Goal: Transaction & Acquisition: Purchase product/service

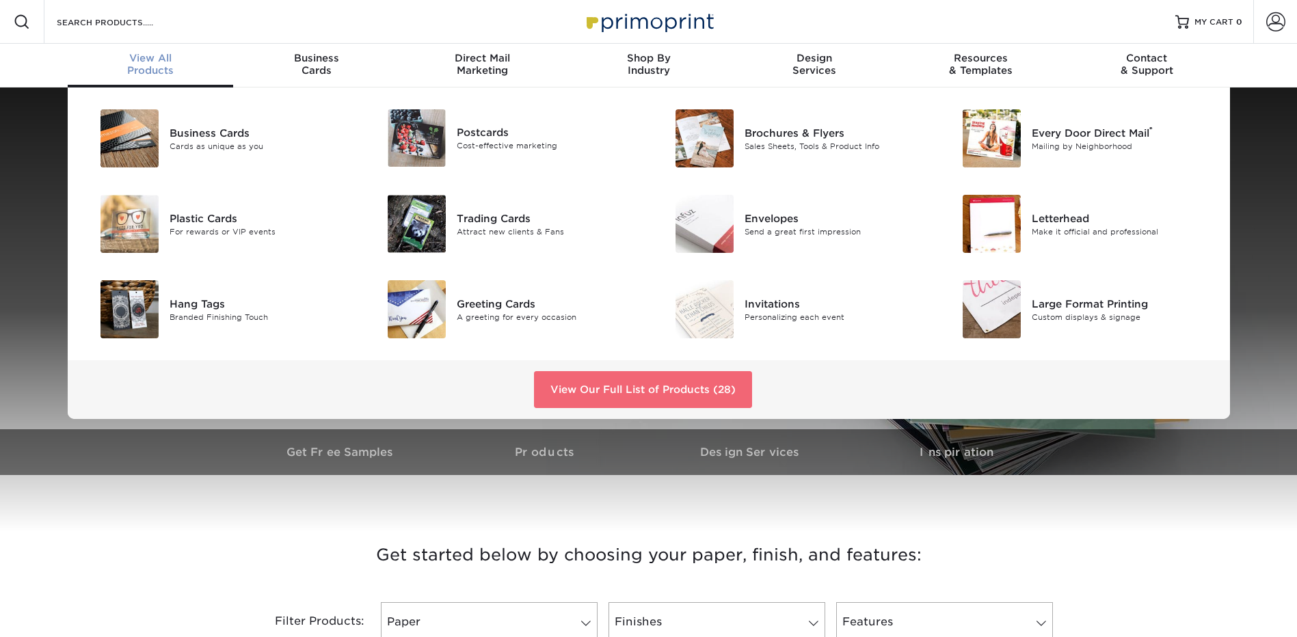
click at [651, 394] on link "View Our Full List of Products (28)" at bounding box center [643, 389] width 218 height 37
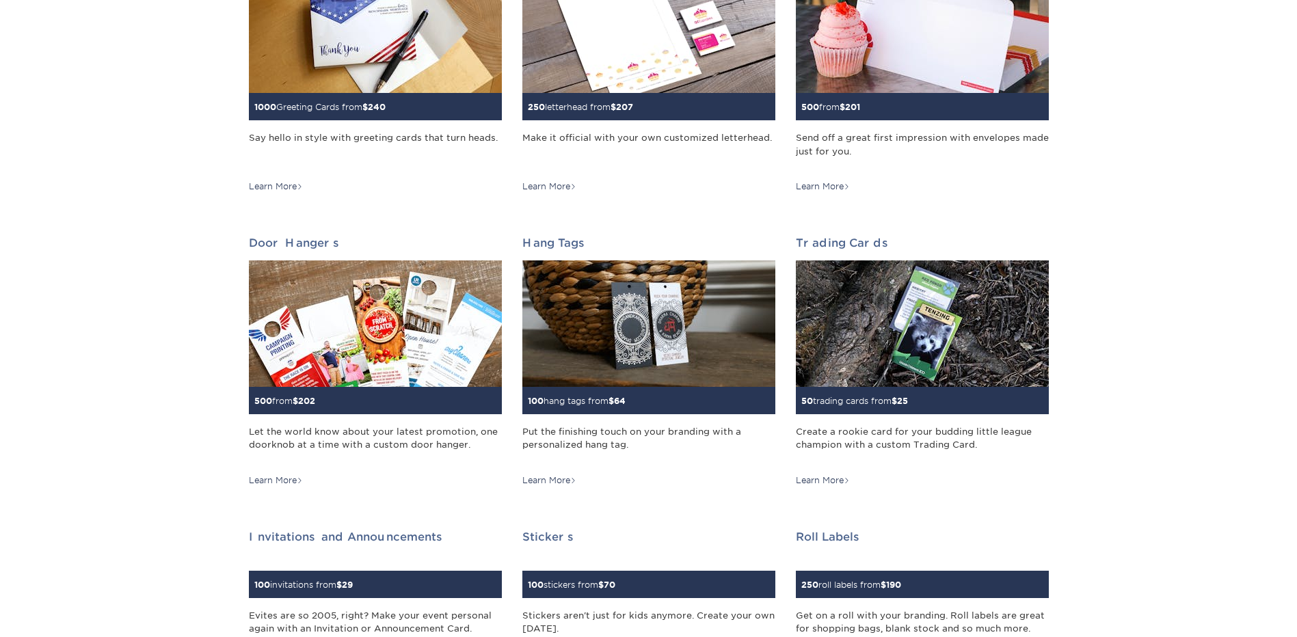
scroll to position [889, 0]
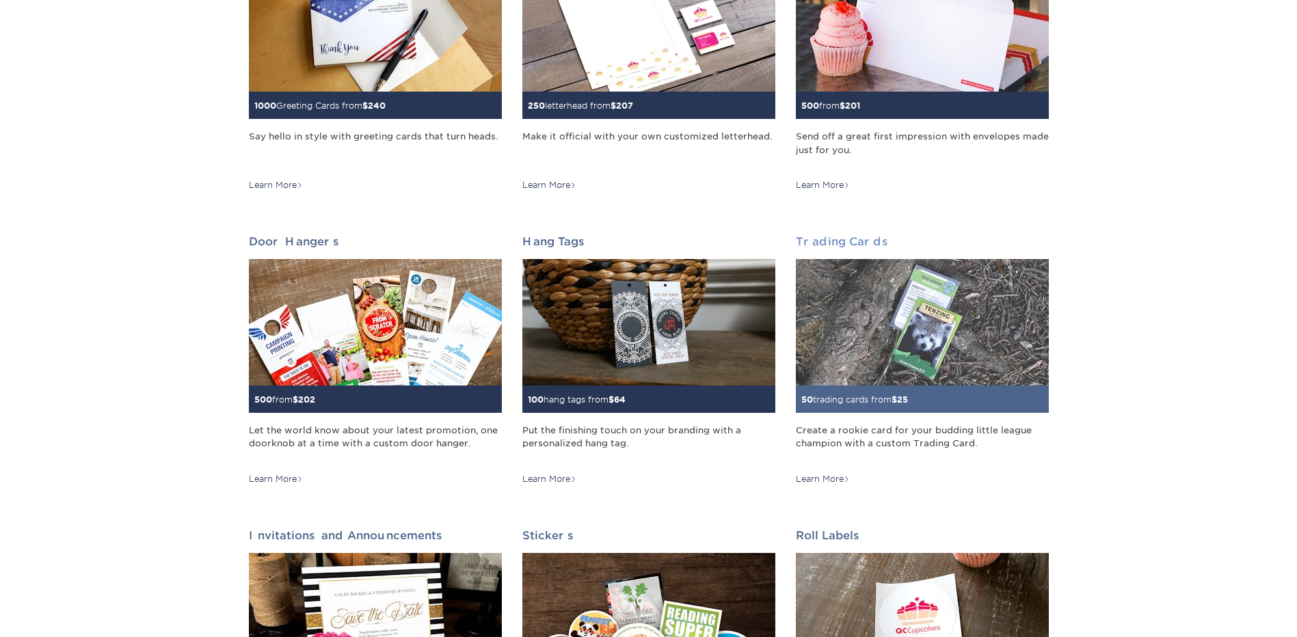
click at [930, 334] on img at bounding box center [922, 322] width 253 height 126
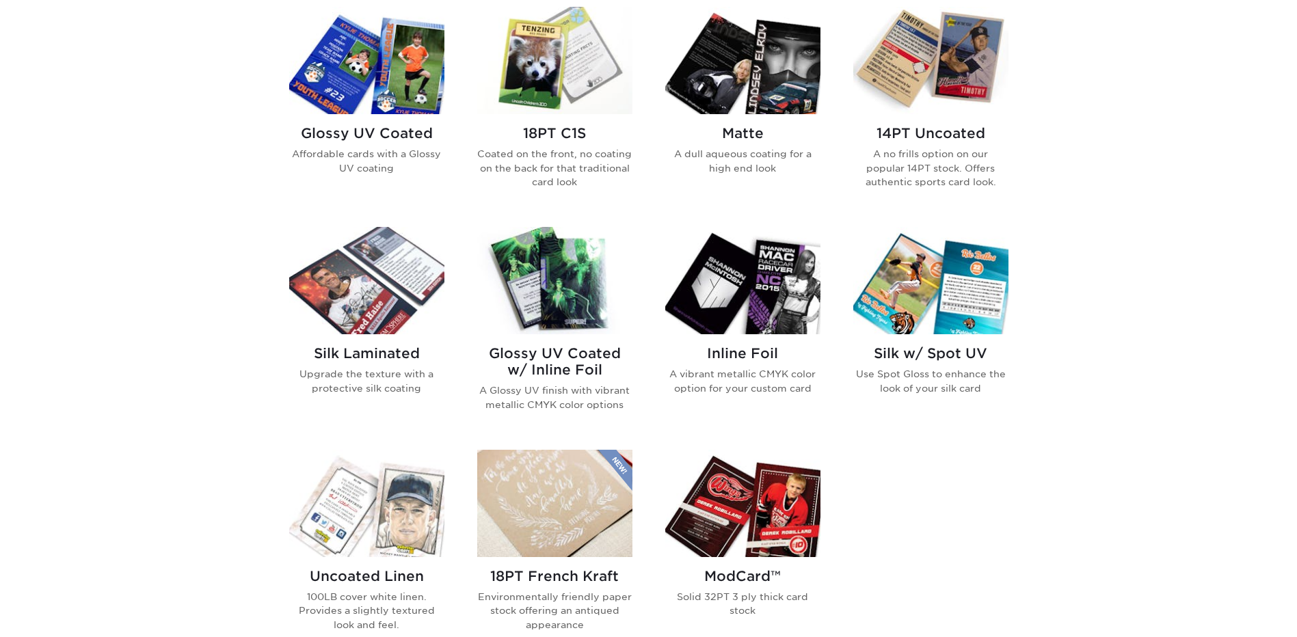
scroll to position [683, 0]
click at [381, 94] on img at bounding box center [366, 61] width 155 height 107
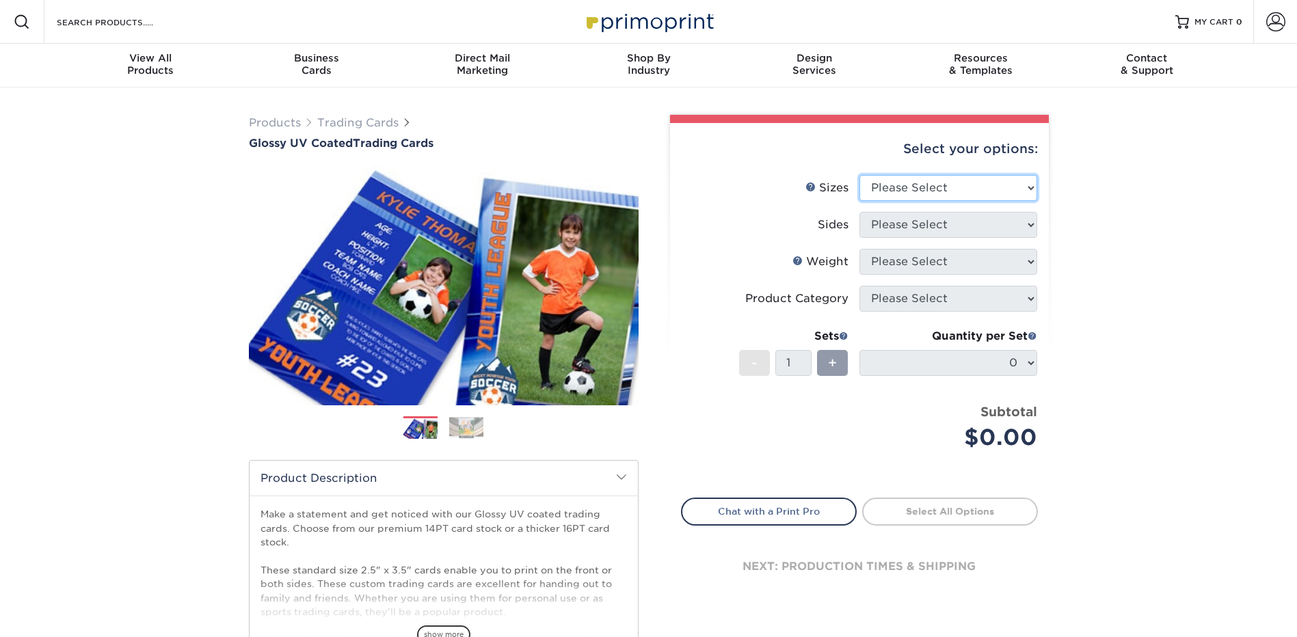
click at [1017, 191] on select "Please Select 2.5" x 3.5"" at bounding box center [948, 188] width 178 height 26
select select "2.50x3.50"
click at [859, 175] on select "Please Select 2.5" x 3.5"" at bounding box center [948, 188] width 178 height 26
click at [1022, 225] on select "Please Select Print Both Sides Print Front Only" at bounding box center [948, 225] width 178 height 26
select select "13abbda7-1d64-4f25-8bb2-c179b224825d"
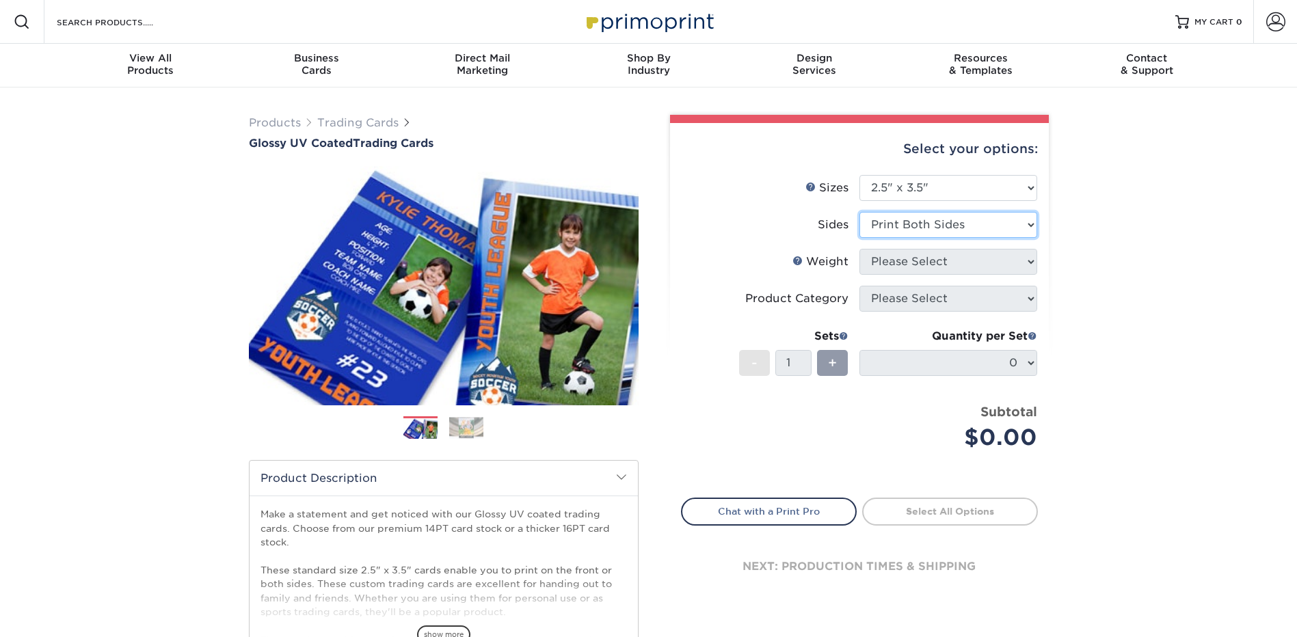
click at [859, 212] on select "Please Select Print Both Sides Print Front Only" at bounding box center [948, 225] width 178 height 26
click at [1020, 262] on select "Please Select 16PT 14PT 18PT C1S" at bounding box center [948, 262] width 178 height 26
select select "16PT"
click at [859, 249] on select "Please Select 16PT 14PT 18PT C1S" at bounding box center [948, 262] width 178 height 26
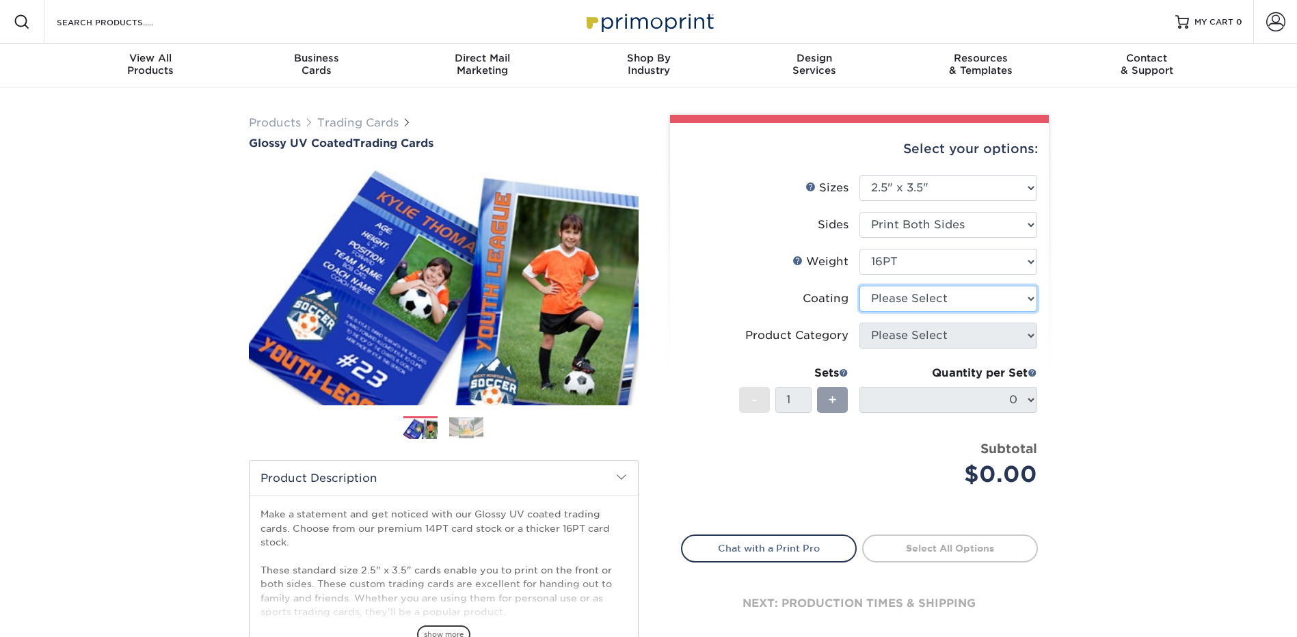
click at [1018, 299] on select at bounding box center [948, 299] width 178 height 26
select select "ae367451-b2b8-45df-a344-0f05b6a12993"
click at [859, 286] on select at bounding box center [948, 299] width 178 height 26
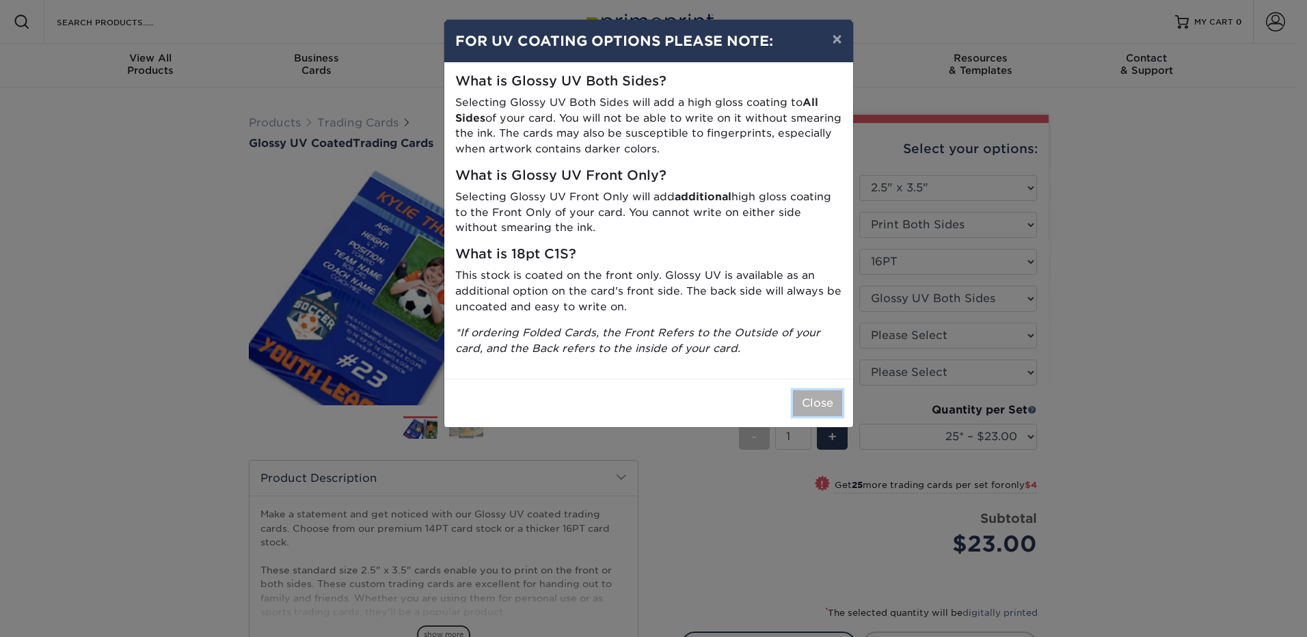
click at [816, 407] on button "Close" at bounding box center [817, 403] width 49 height 26
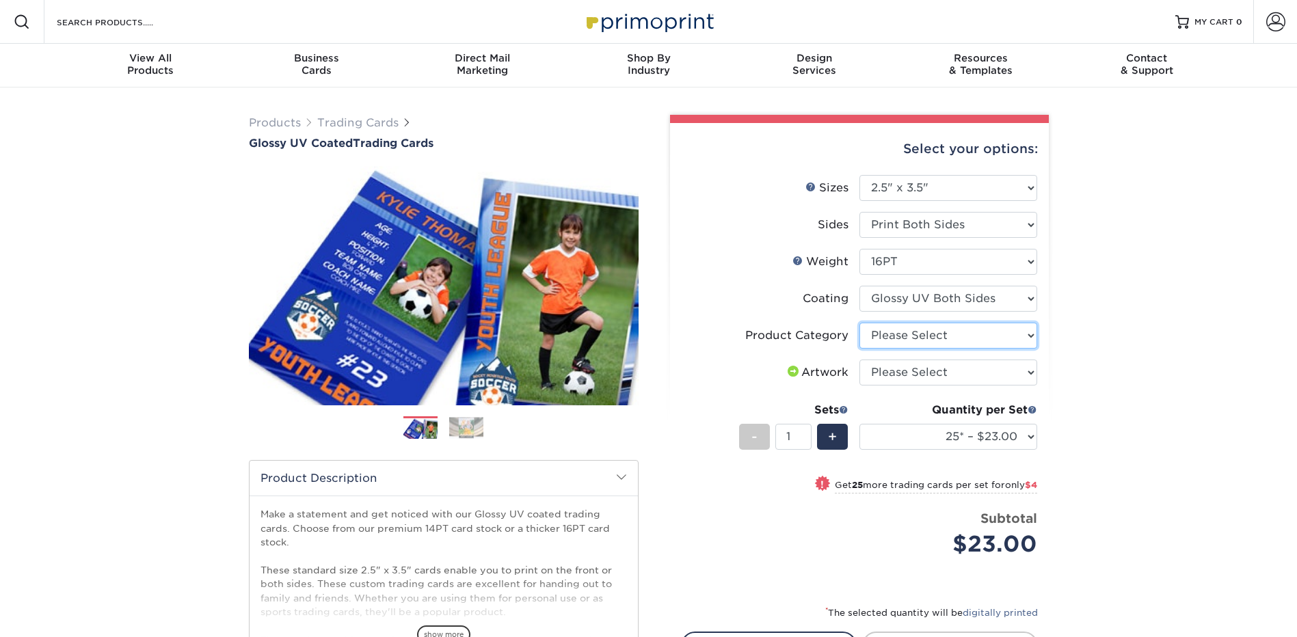
click at [1029, 338] on select "Please Select Trading Cards" at bounding box center [948, 336] width 178 height 26
select select "c2f9bce9-36c2-409d-b101-c29d9d031e18"
click at [859, 323] on select "Please Select Trading Cards" at bounding box center [948, 336] width 178 height 26
click at [1029, 368] on select "Please Select I will upload files I need a design - $100" at bounding box center [948, 373] width 178 height 26
select select "upload"
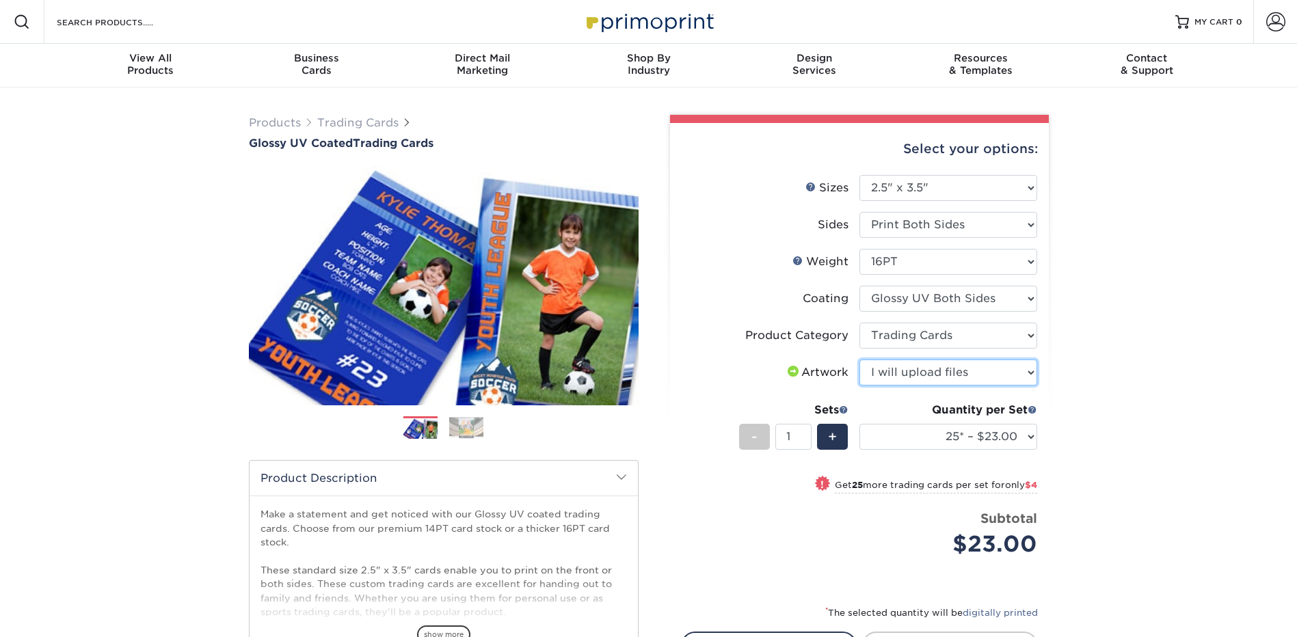
click at [859, 360] on select "Please Select I will upload files I need a design - $100" at bounding box center [948, 373] width 178 height 26
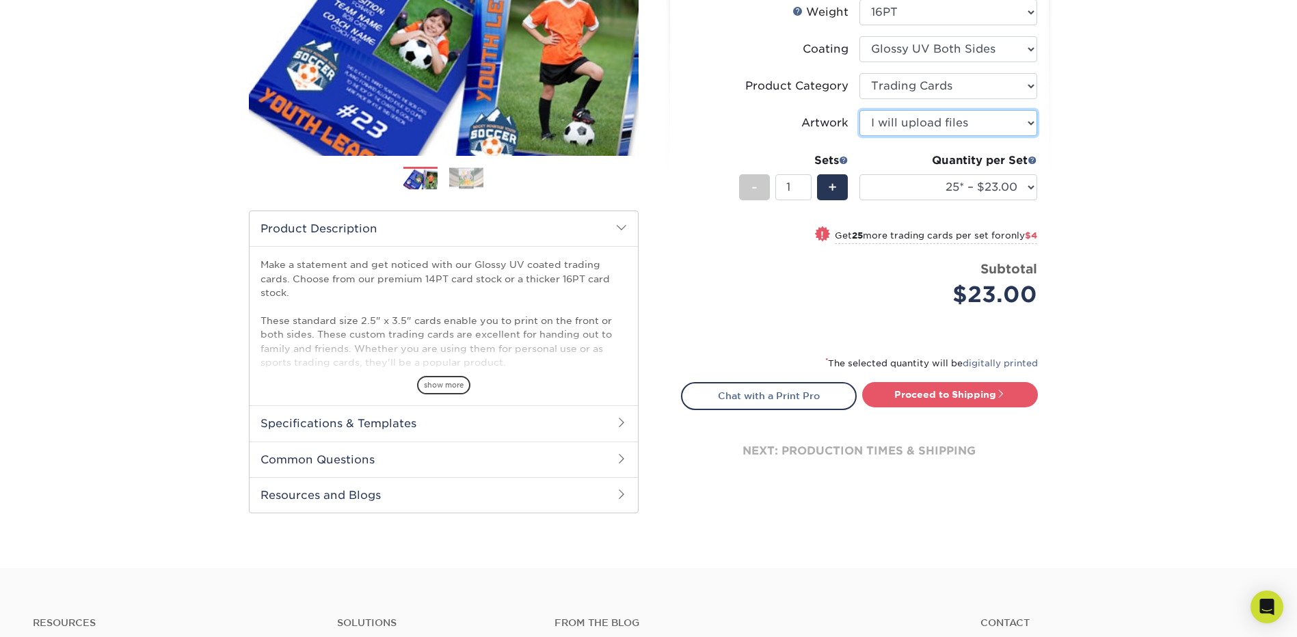
scroll to position [273, 0]
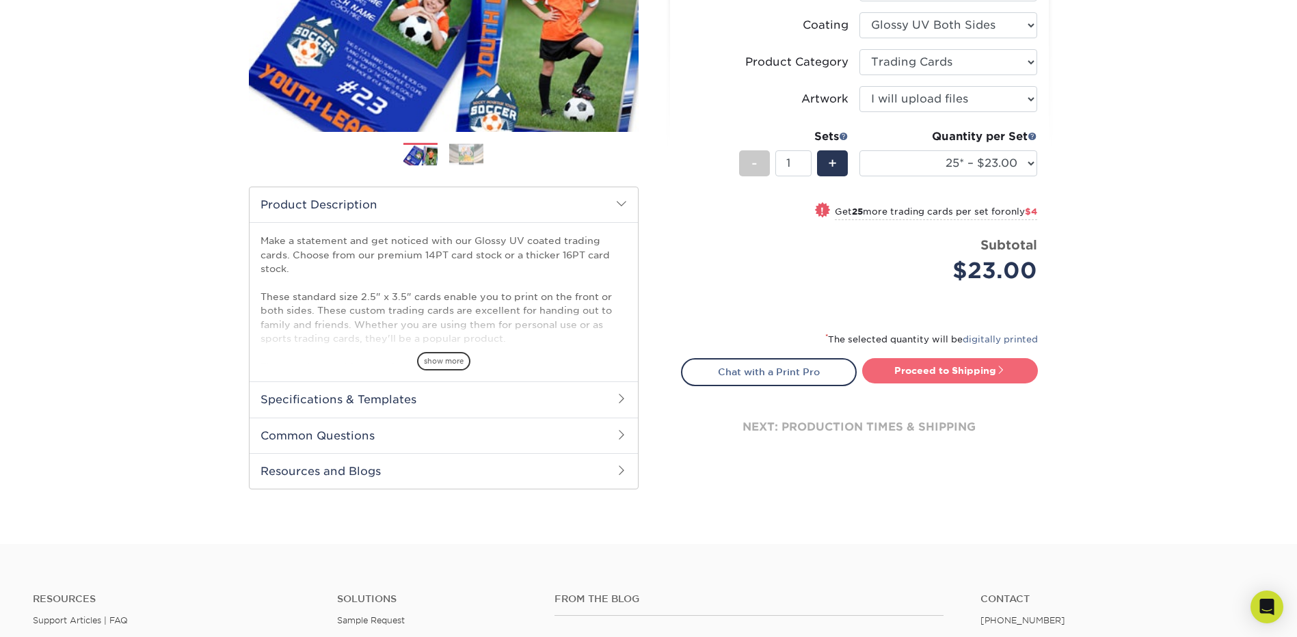
click at [962, 371] on link "Proceed to Shipping" at bounding box center [950, 370] width 176 height 25
type input "Set 1"
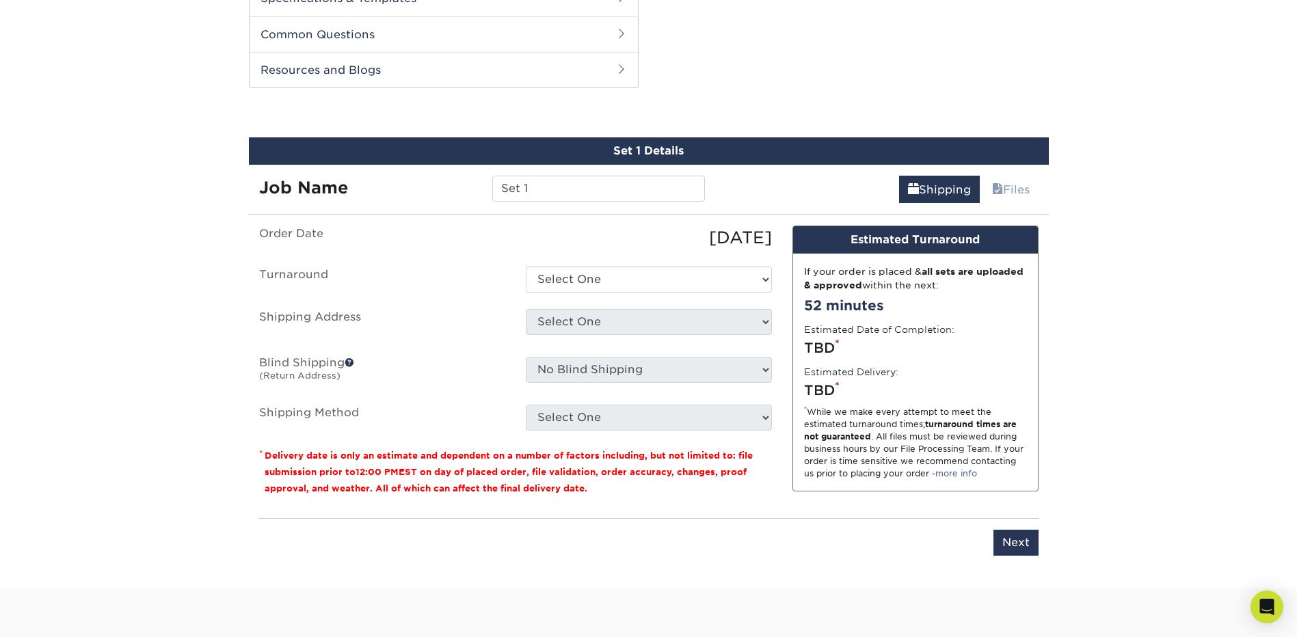
scroll to position [696, 0]
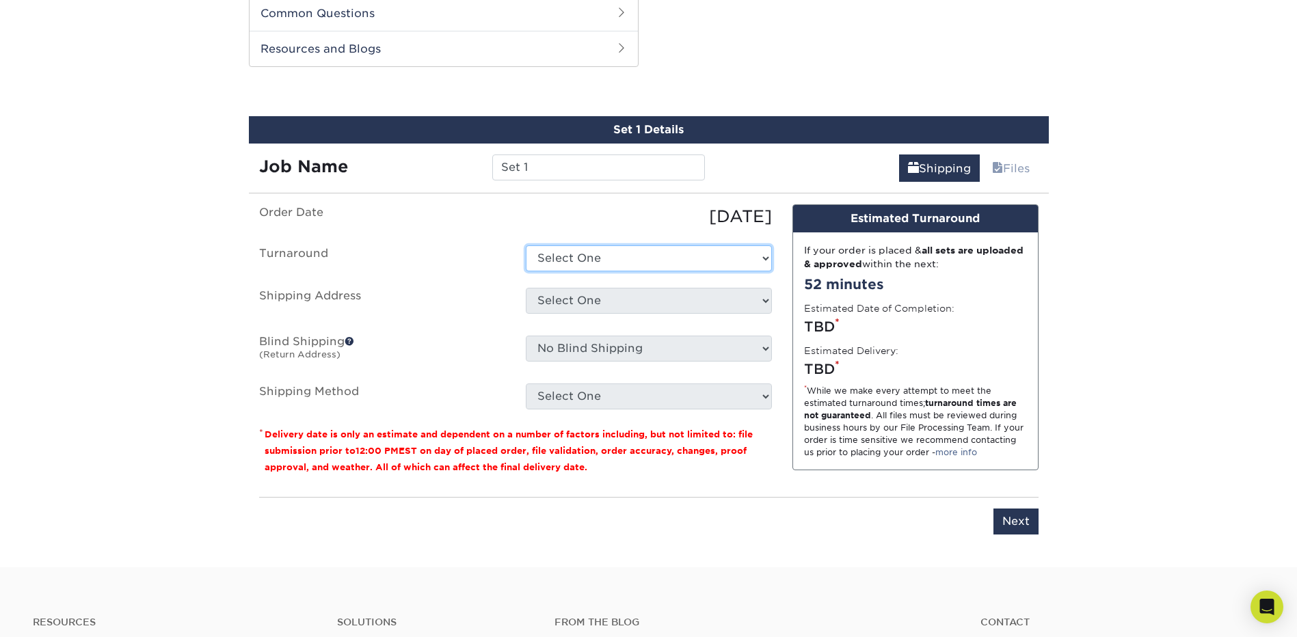
click at [762, 260] on select "Select One 2-4 Business Days 2 Day Next Business Day" at bounding box center [649, 258] width 246 height 26
select select "ef1172ad-6318-4692-b71b-0c3b021d6cc2"
click at [526, 245] on select "Select One 2-4 Business Days 2 Day Next Business Day" at bounding box center [649, 258] width 246 height 26
click at [763, 303] on select "Select One + Add New Address - Login" at bounding box center [649, 301] width 246 height 26
click at [762, 303] on select "Select One + Add New Address - Login" at bounding box center [649, 301] width 246 height 26
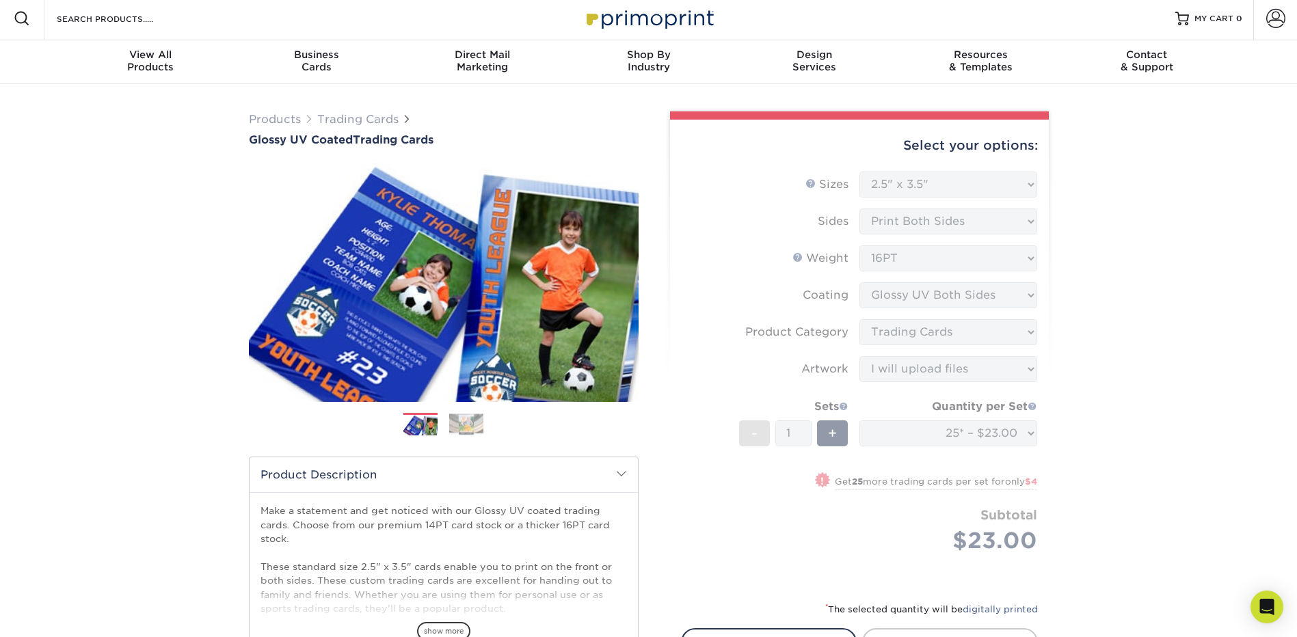
scroll to position [0, 0]
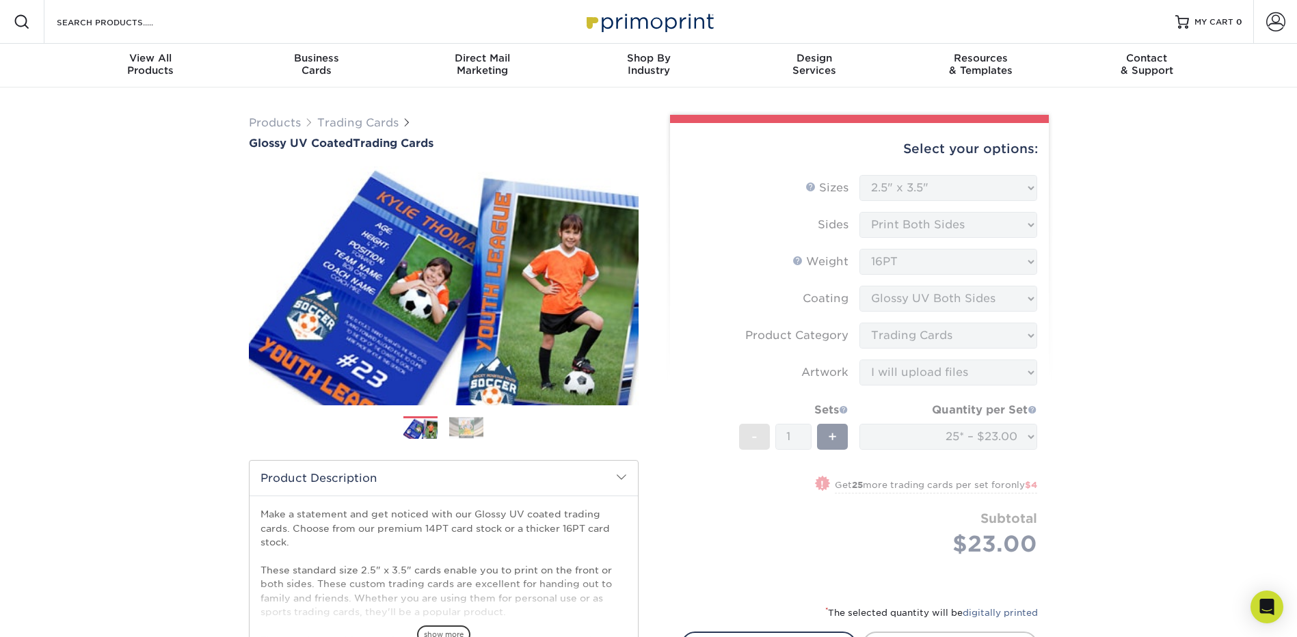
click at [463, 433] on img at bounding box center [466, 427] width 34 height 21
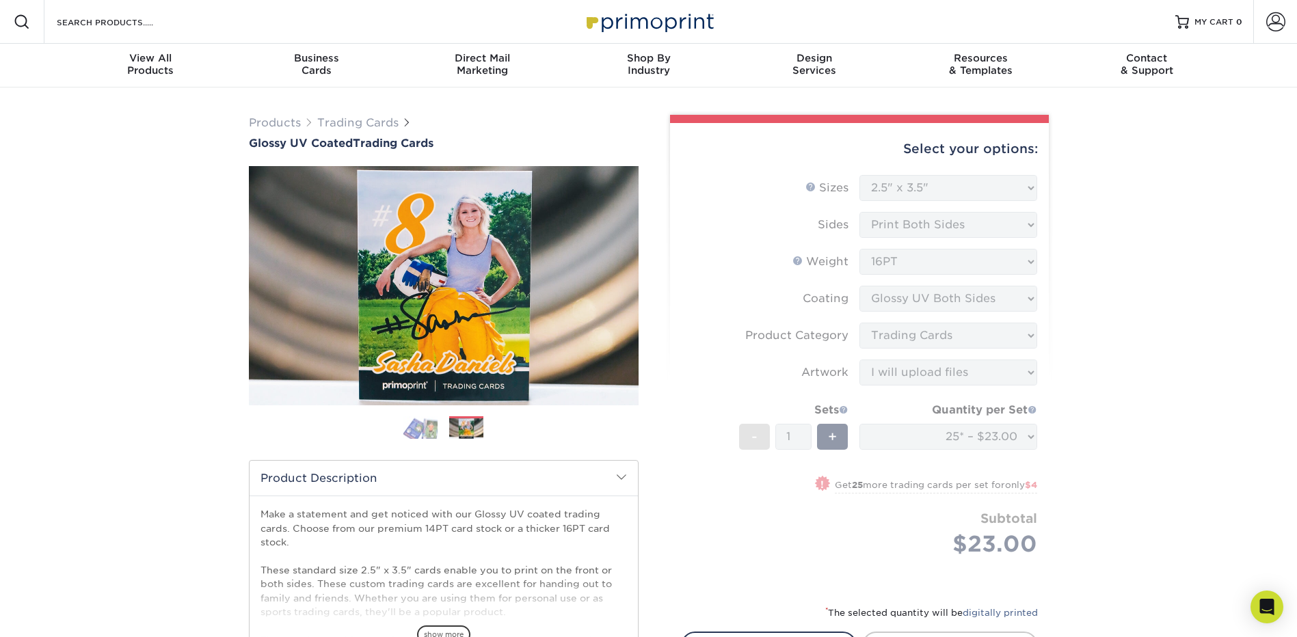
click at [420, 431] on img at bounding box center [420, 428] width 34 height 24
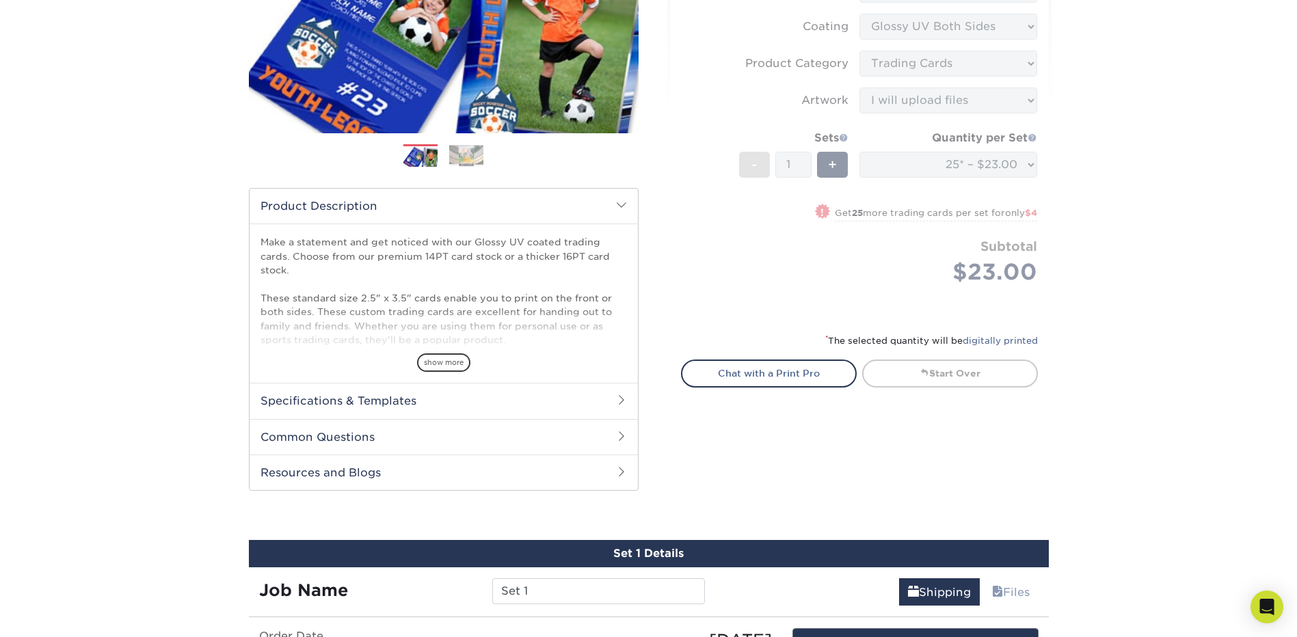
scroll to position [273, 0]
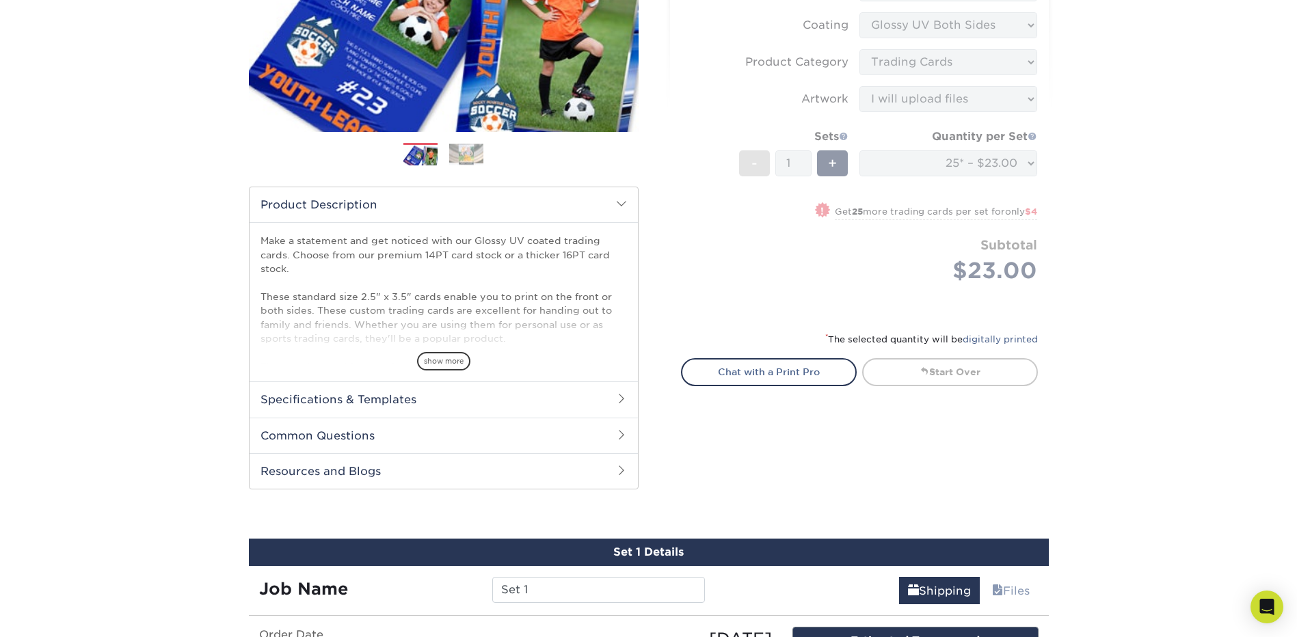
click at [391, 402] on h2 "Specifications & Templates" at bounding box center [443, 399] width 388 height 36
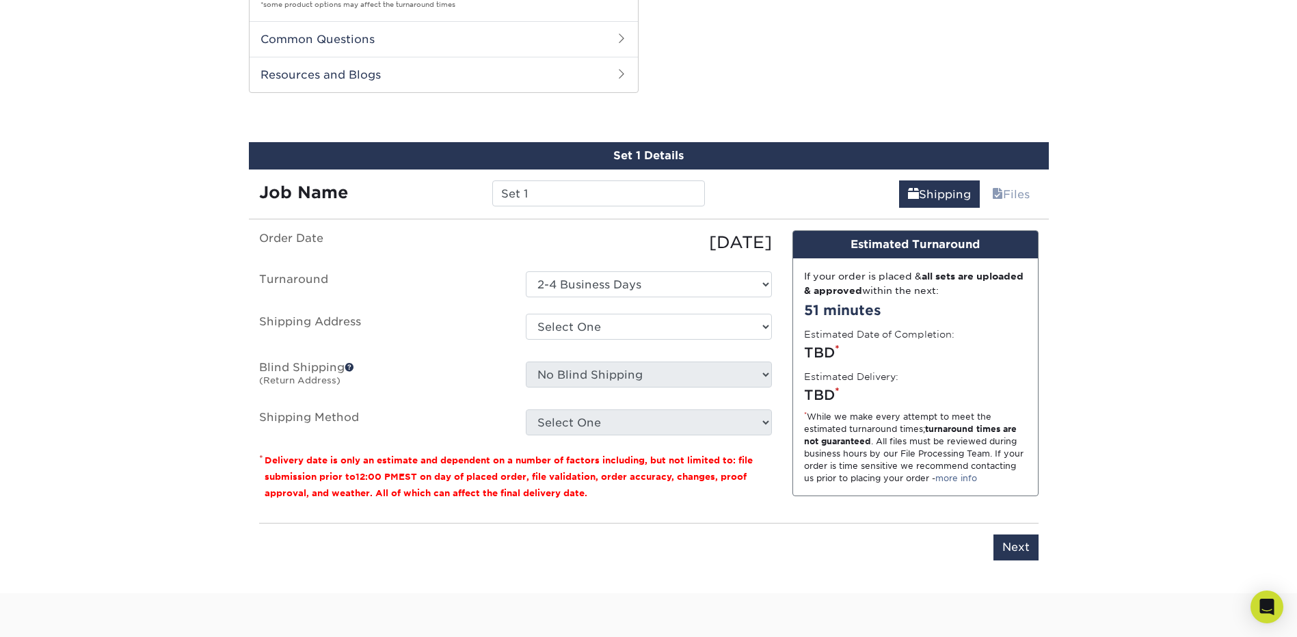
scroll to position [889, 0]
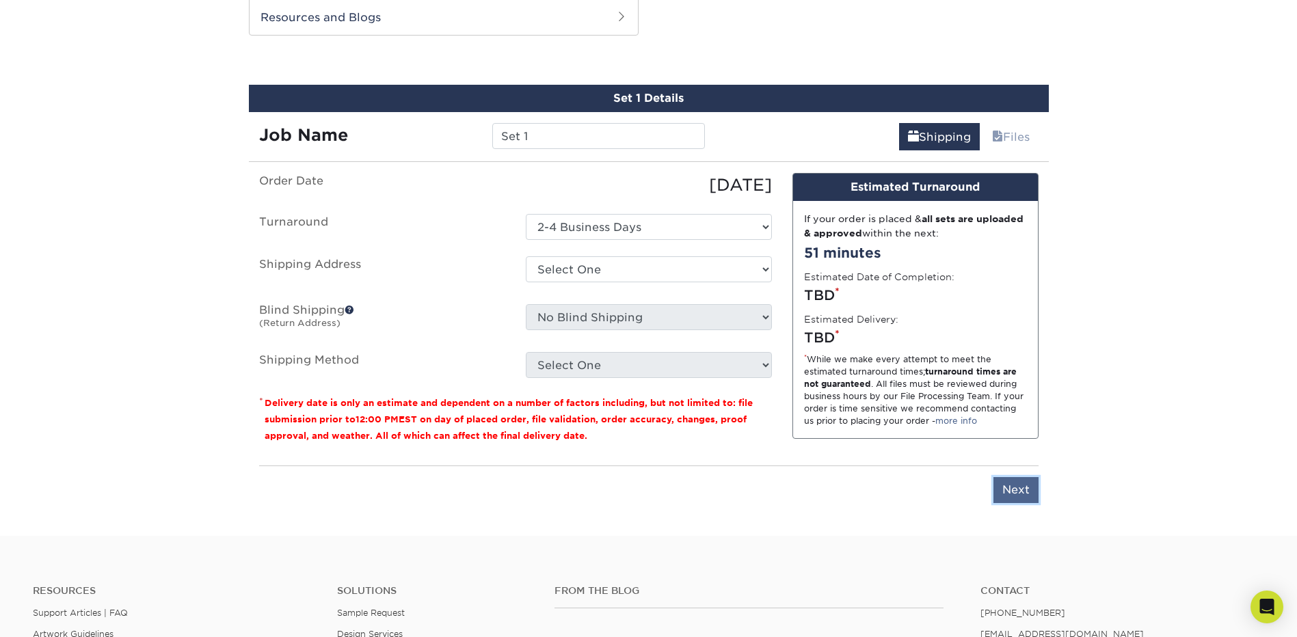
click at [1022, 489] on input "Next" at bounding box center [1015, 490] width 45 height 26
type input "Next"
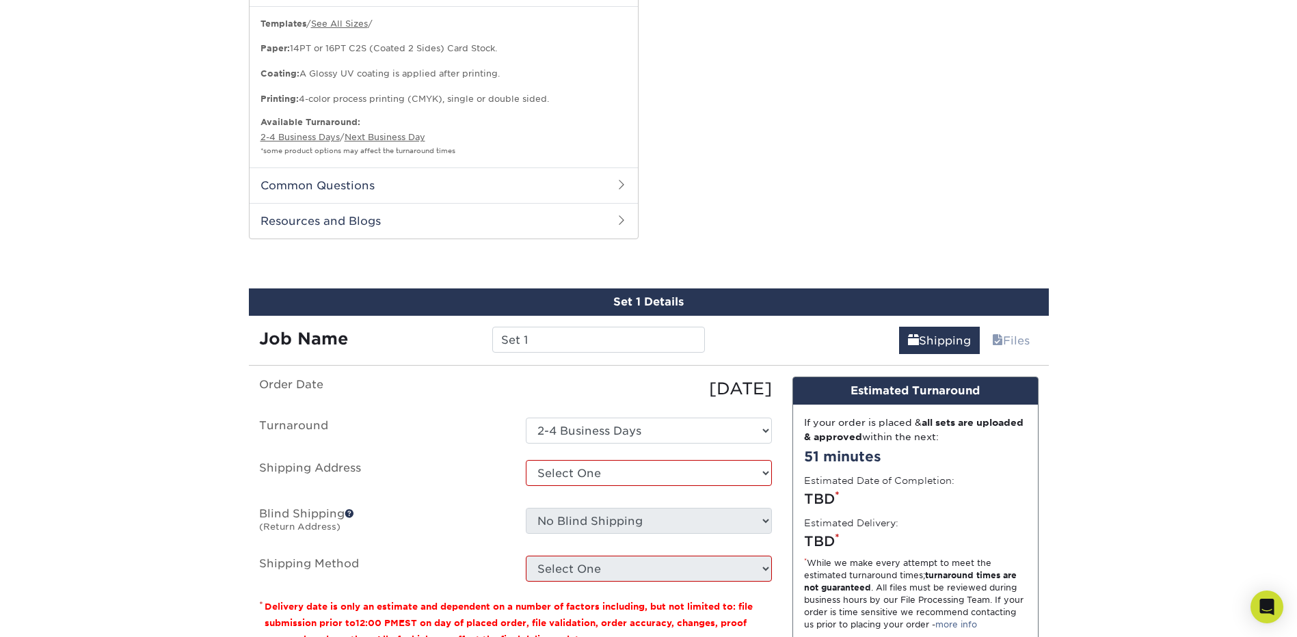
scroll to position [683, 0]
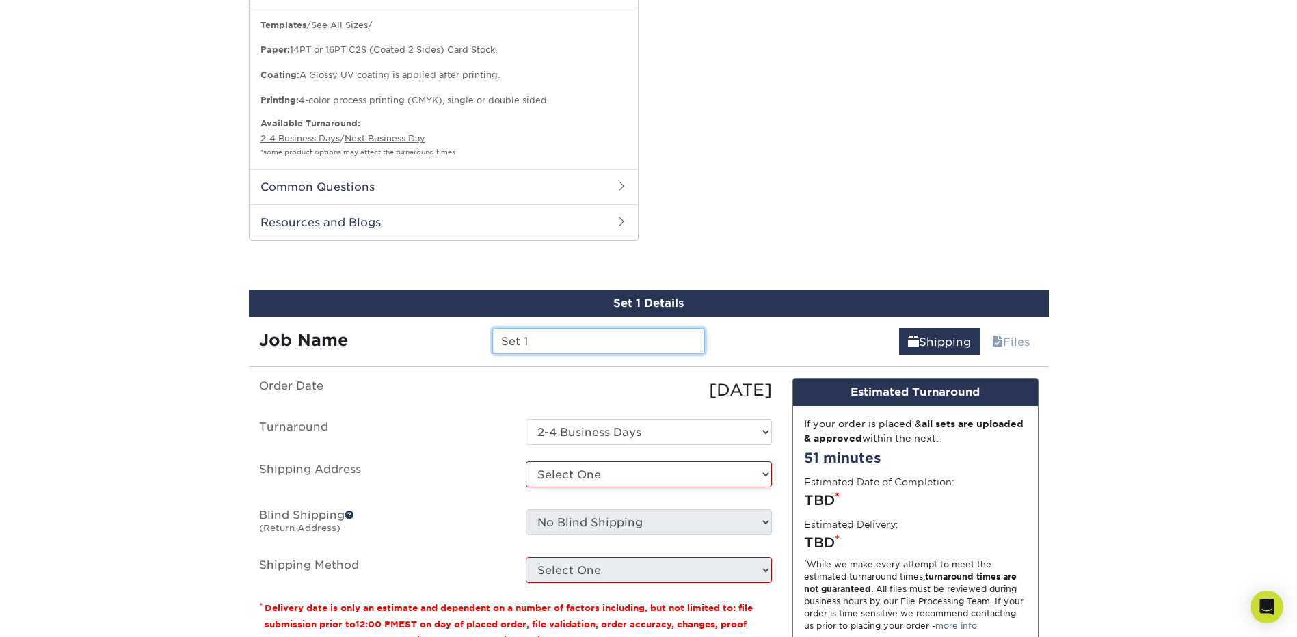
drag, startPoint x: 550, startPoint y: 344, endPoint x: 376, endPoint y: 333, distance: 174.0
click at [376, 333] on div "Job Name Set 1" at bounding box center [482, 341] width 467 height 26
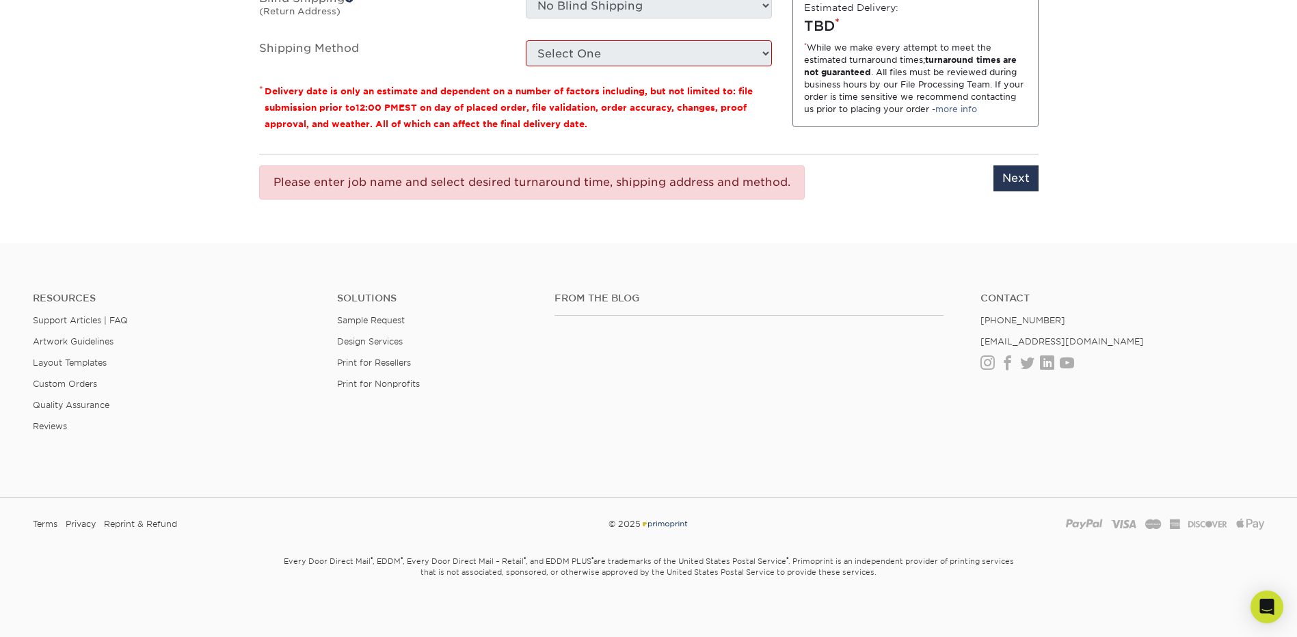
scroll to position [1207, 0]
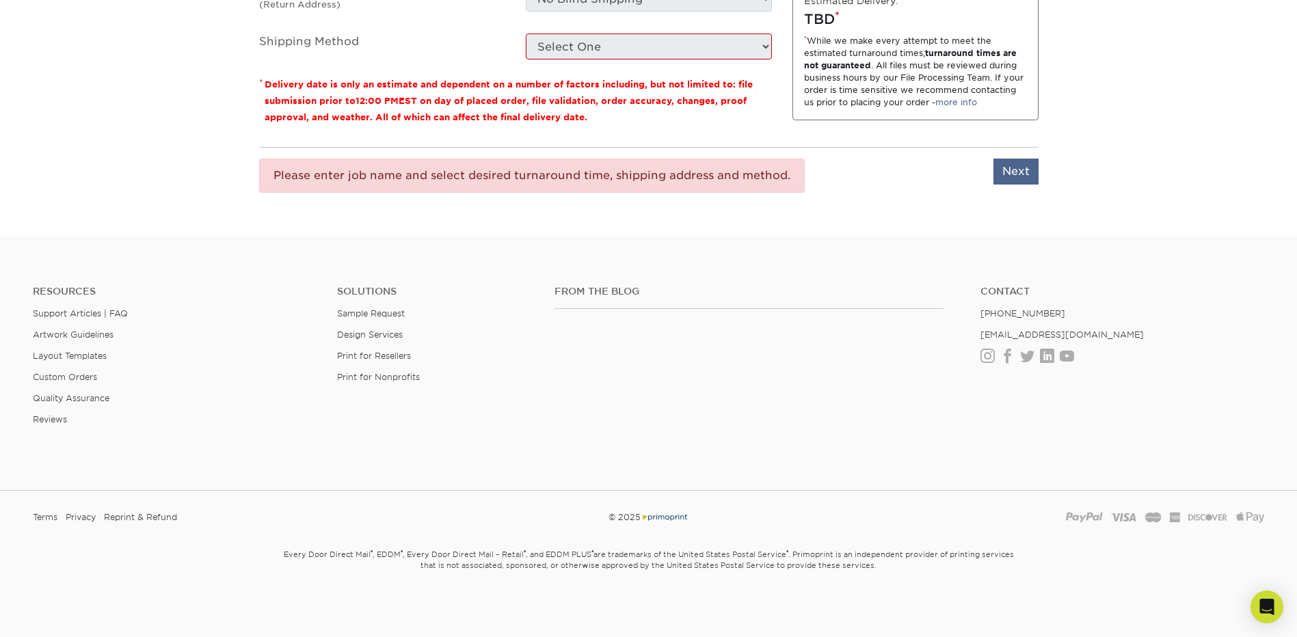
type input "golf cards"
click at [1016, 177] on input "Next" at bounding box center [1015, 172] width 45 height 26
type input "Next"
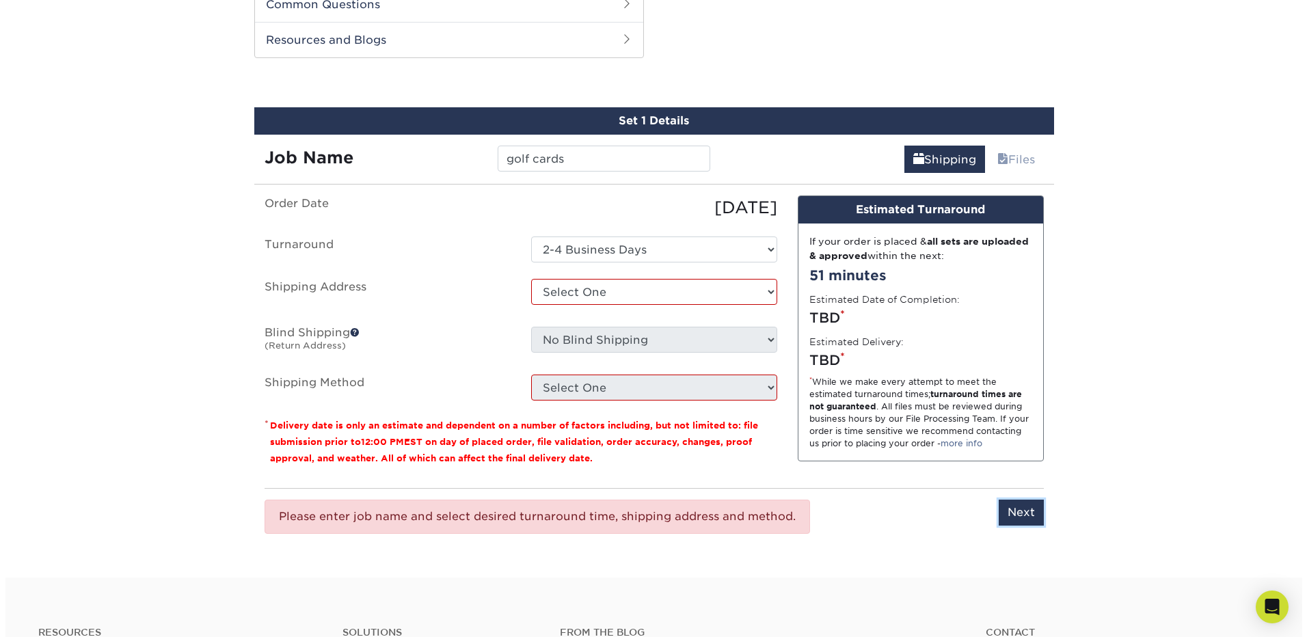
scroll to position [865, 0]
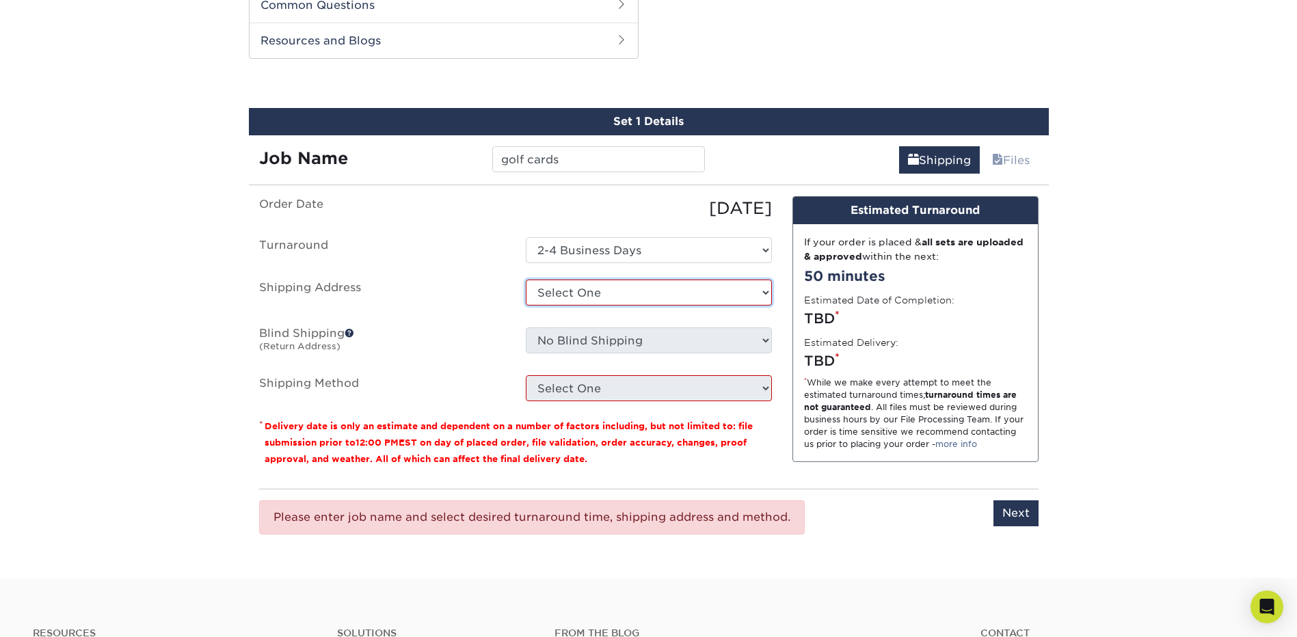
click at [720, 293] on select "Select One + Add New Address - Login" at bounding box center [649, 293] width 246 height 26
select select "newaddress"
click at [526, 280] on select "Select One + Add New Address - Login" at bounding box center [649, 293] width 246 height 26
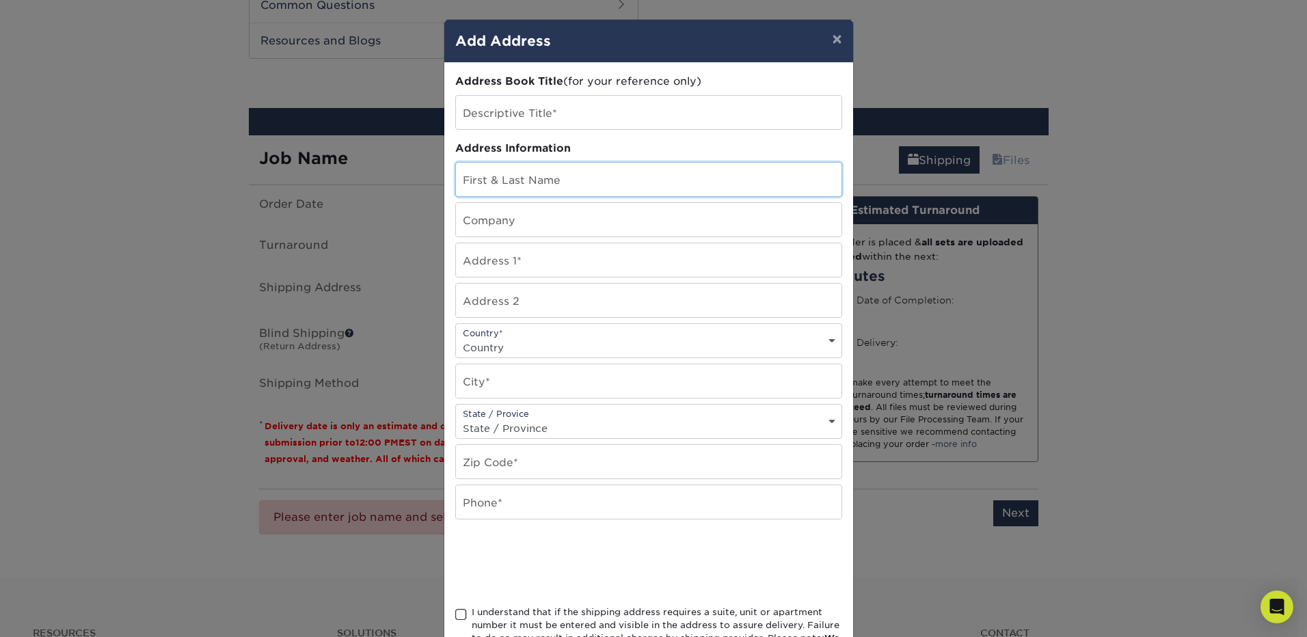
click at [627, 183] on input "text" at bounding box center [648, 179] width 385 height 33
type input "e"
type input "[PERSON_NAME]"
type input "[STREET_ADDRESS]"
click at [800, 338] on select "Country [GEOGRAPHIC_DATA] [GEOGRAPHIC_DATA] ----------------------------- [GEOG…" at bounding box center [648, 348] width 385 height 20
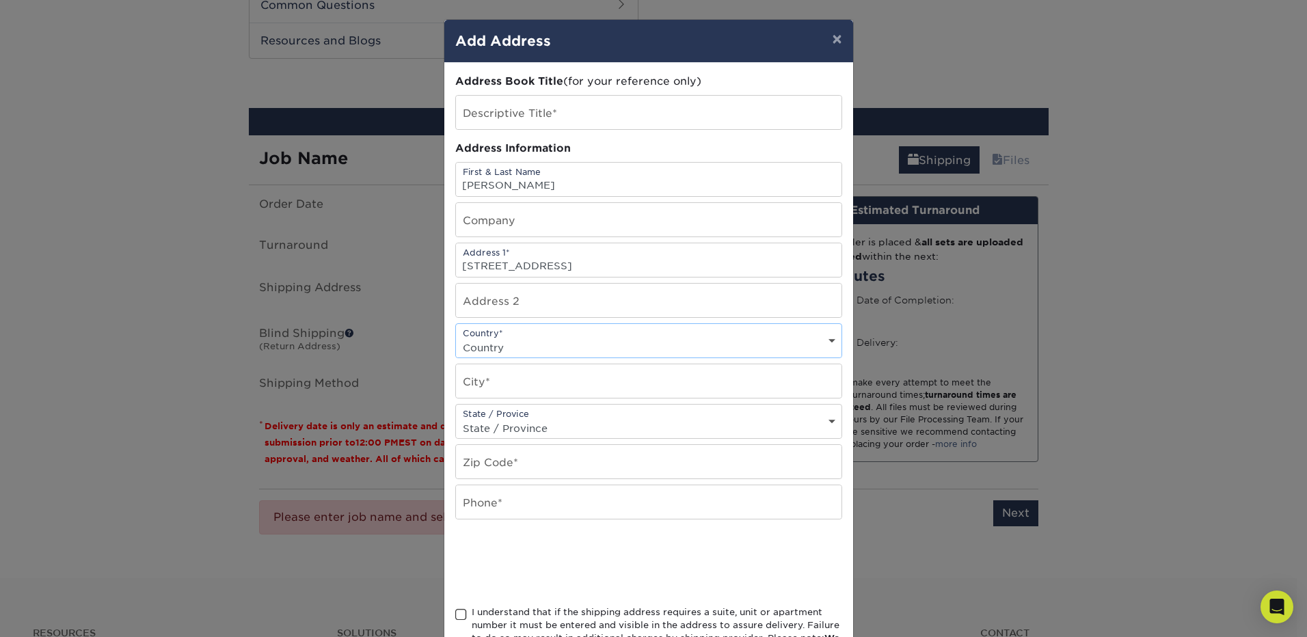
select select "US"
click at [456, 338] on select "Country [GEOGRAPHIC_DATA] [GEOGRAPHIC_DATA] ----------------------------- [GEOG…" at bounding box center [648, 348] width 385 height 20
click at [572, 377] on input "text" at bounding box center [648, 380] width 385 height 33
type input "kalamazoo"
click at [578, 420] on select "State / Province [US_STATE] [US_STATE] [US_STATE] [US_STATE] [US_STATE] [US_STA…" at bounding box center [648, 428] width 385 height 20
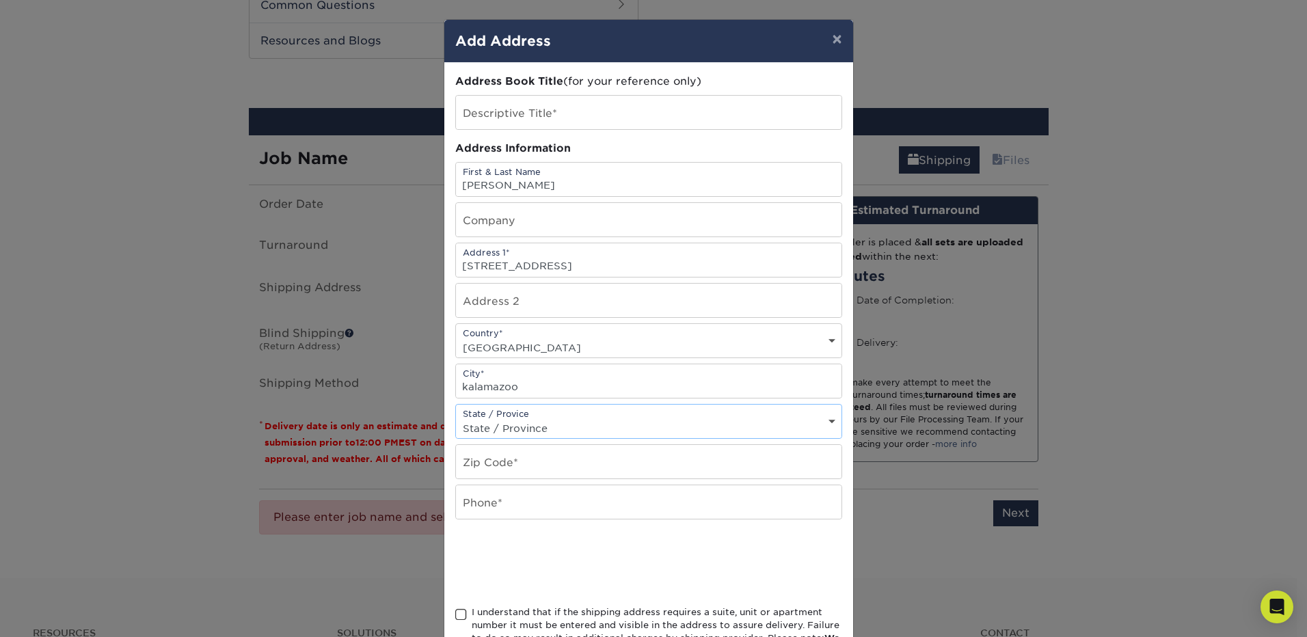
select select "MI"
click at [456, 418] on select "State / Province [US_STATE] [US_STATE] [US_STATE] [US_STATE] [US_STATE] [US_STA…" at bounding box center [648, 428] width 385 height 20
click at [598, 459] on input "text" at bounding box center [648, 461] width 385 height 33
type input "49009"
click at [614, 500] on input "text" at bounding box center [648, 501] width 385 height 33
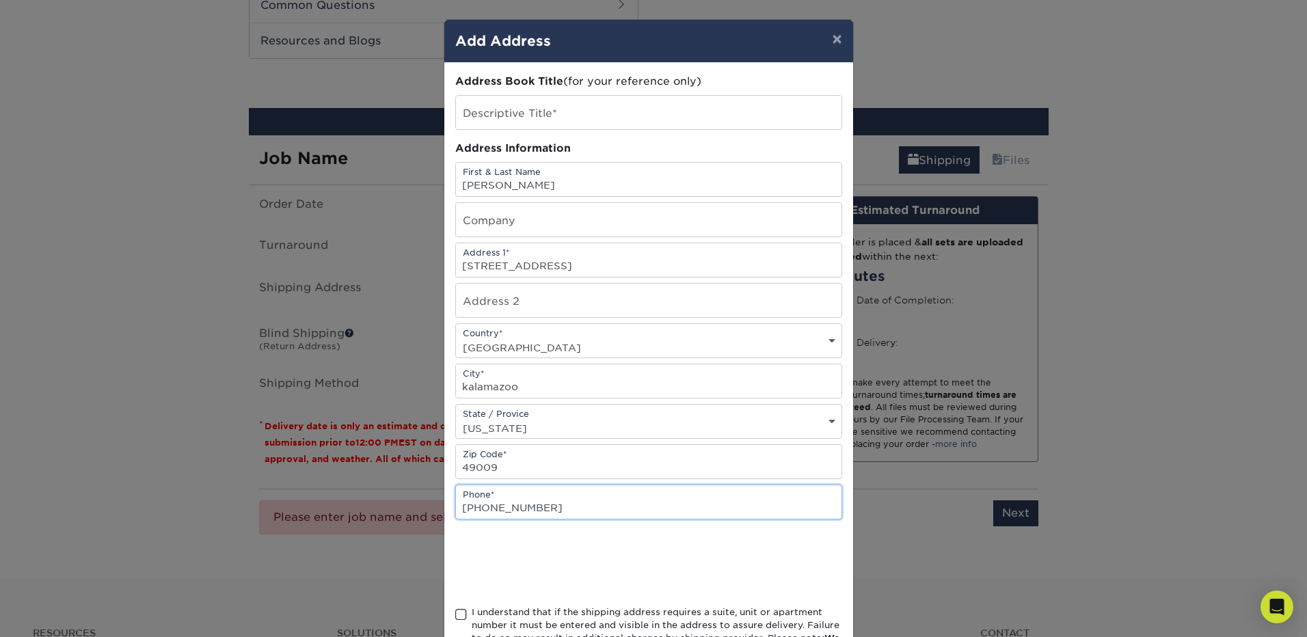
type input "[PHONE_NUMBER]"
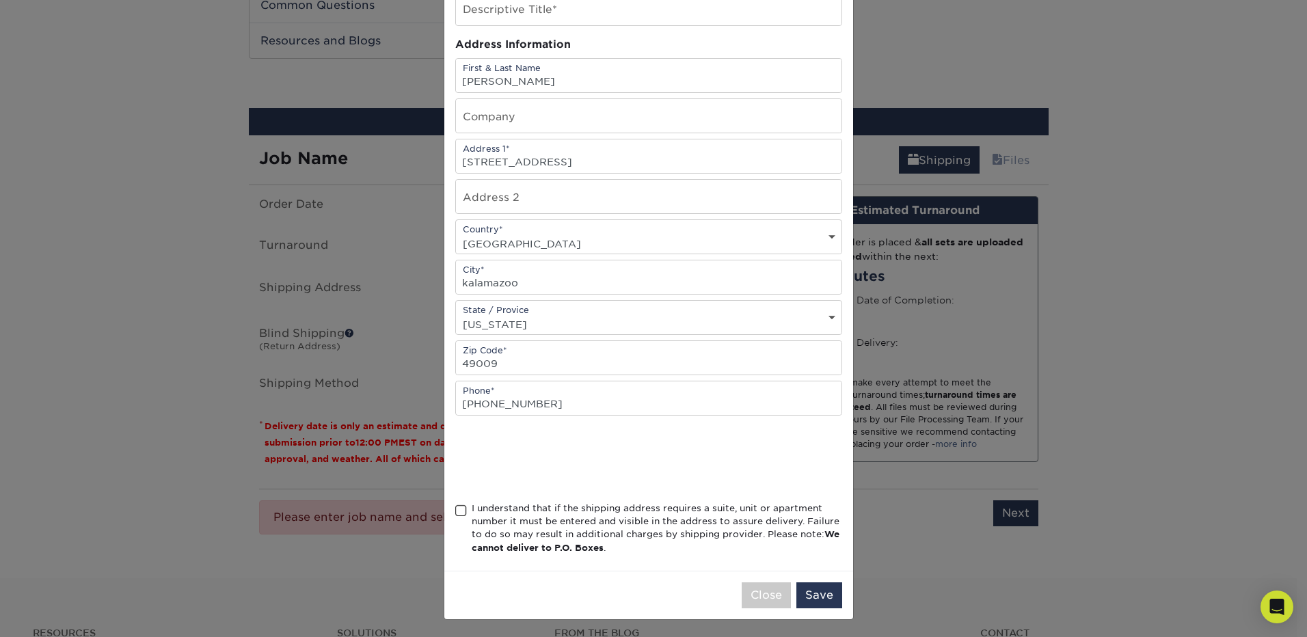
scroll to position [106, 0]
click at [456, 507] on span at bounding box center [461, 508] width 12 height 13
click at [0, 0] on input "I understand that if the shipping address requires a suite, unit or apartment n…" at bounding box center [0, 0] width 0 height 0
click at [815, 591] on button "Save" at bounding box center [819, 593] width 46 height 26
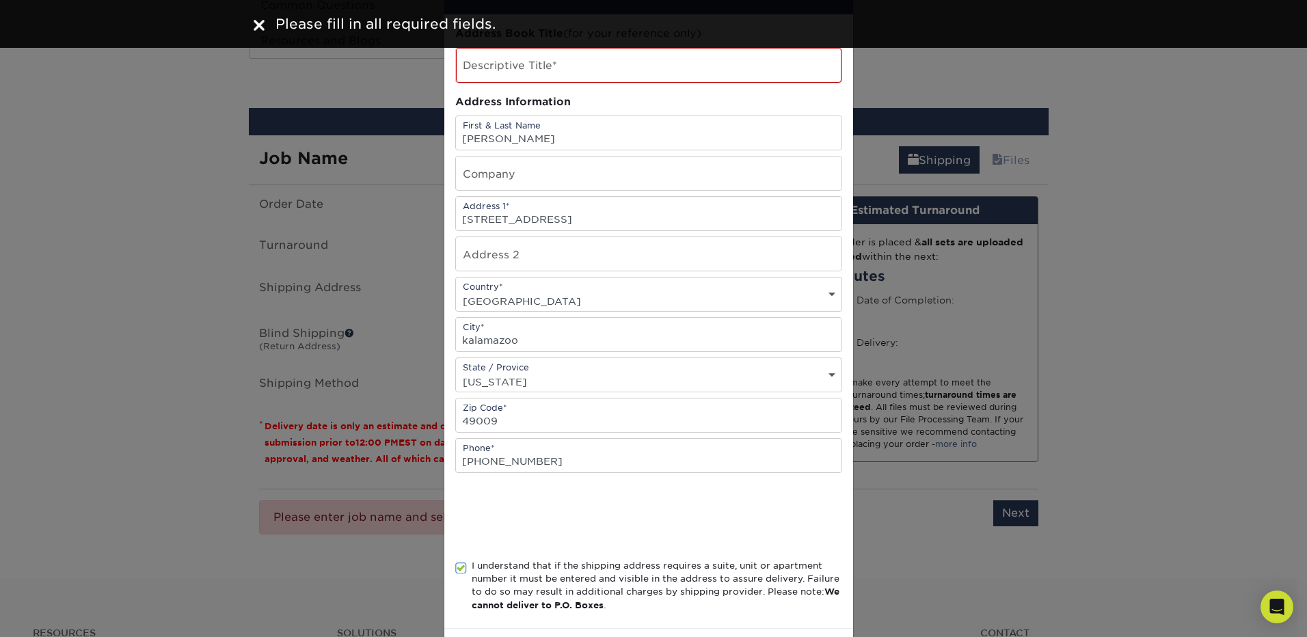
scroll to position [0, 0]
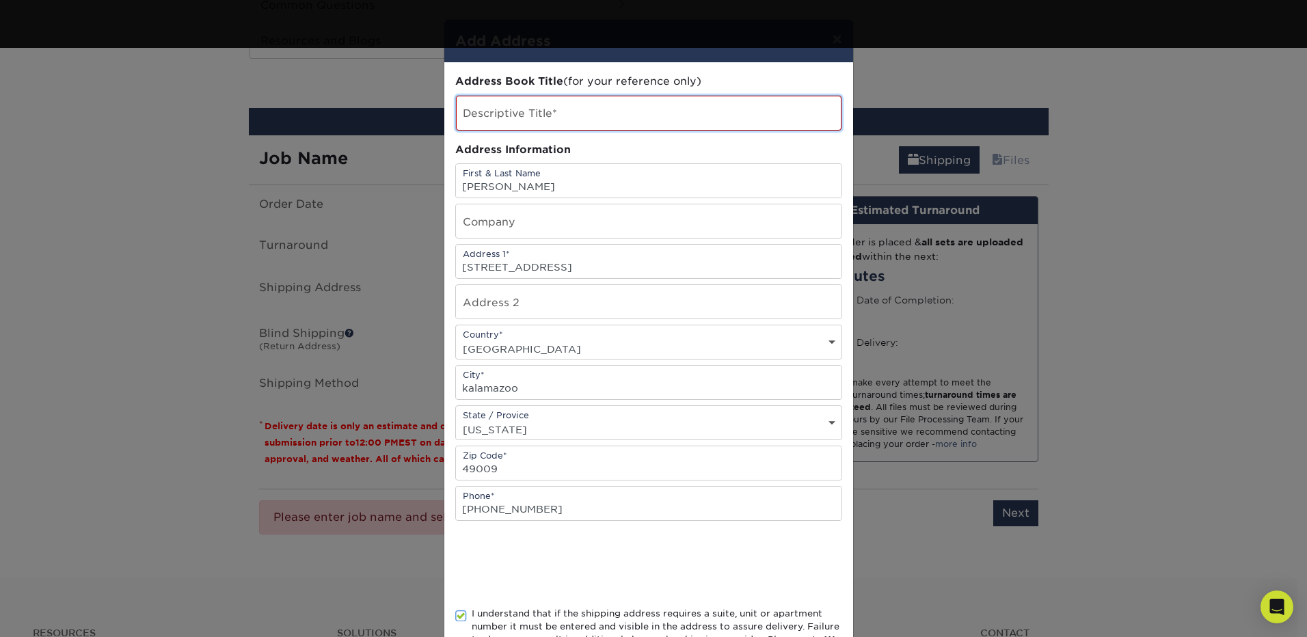
click at [647, 115] on input "text" at bounding box center [648, 113] width 385 height 35
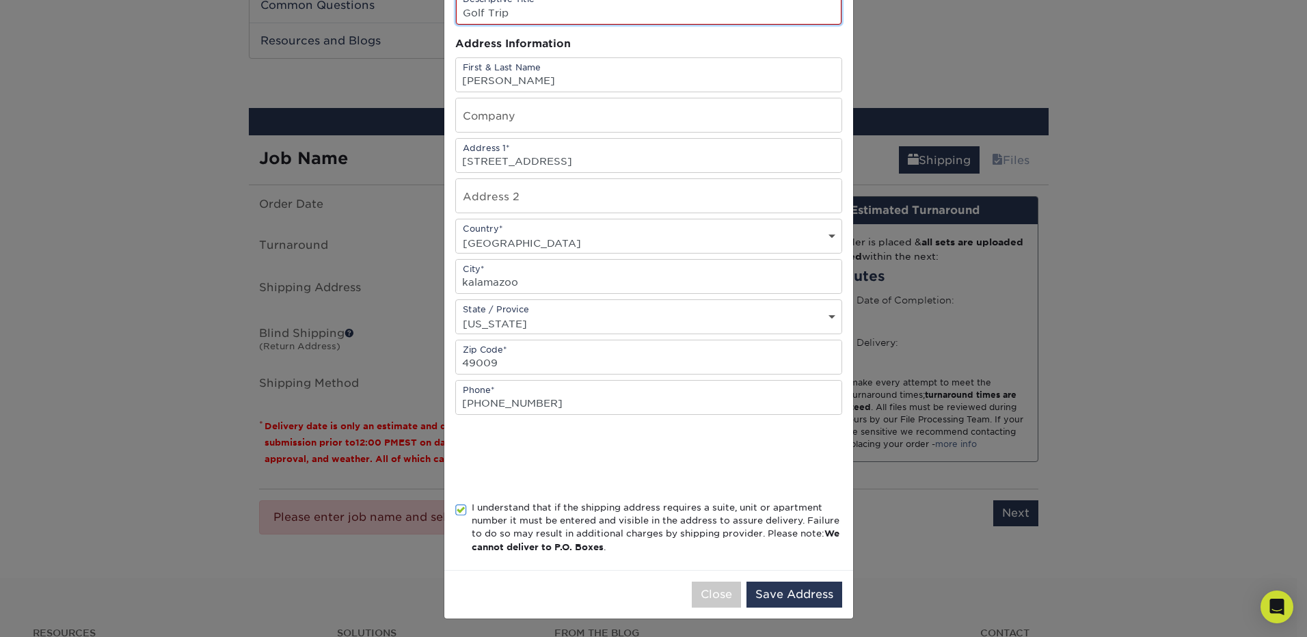
scroll to position [107, 0]
type input "Golf Trip"
click at [792, 589] on button "Save Address" at bounding box center [794, 593] width 96 height 26
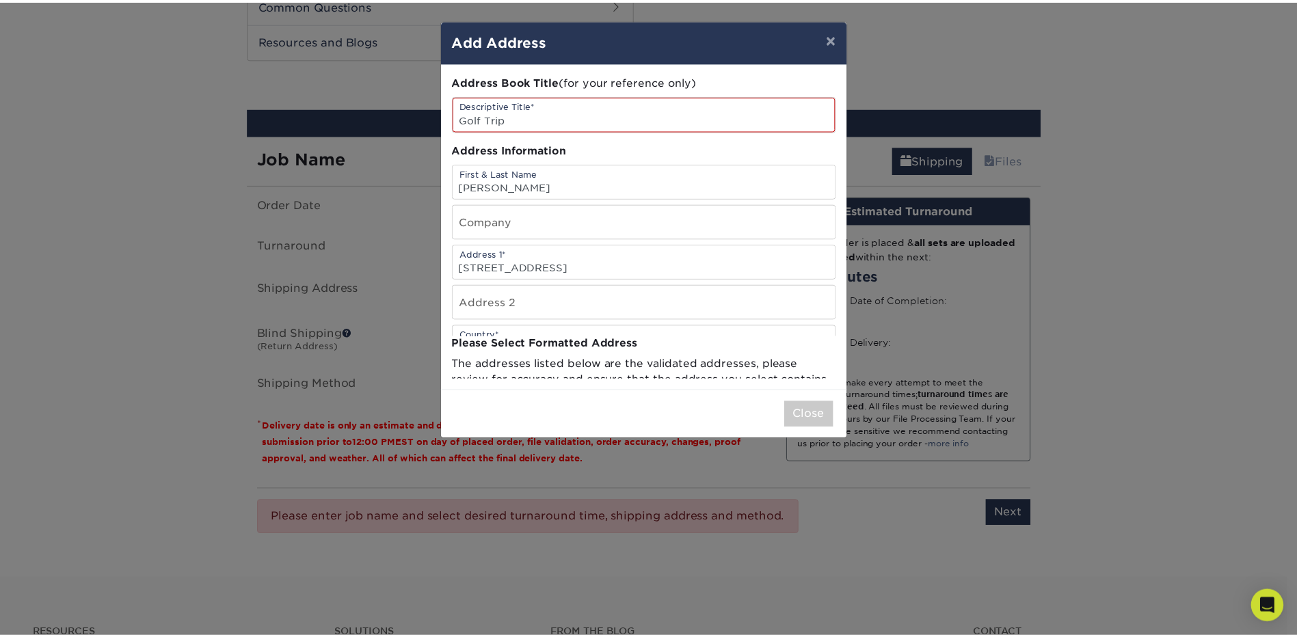
scroll to position [0, 0]
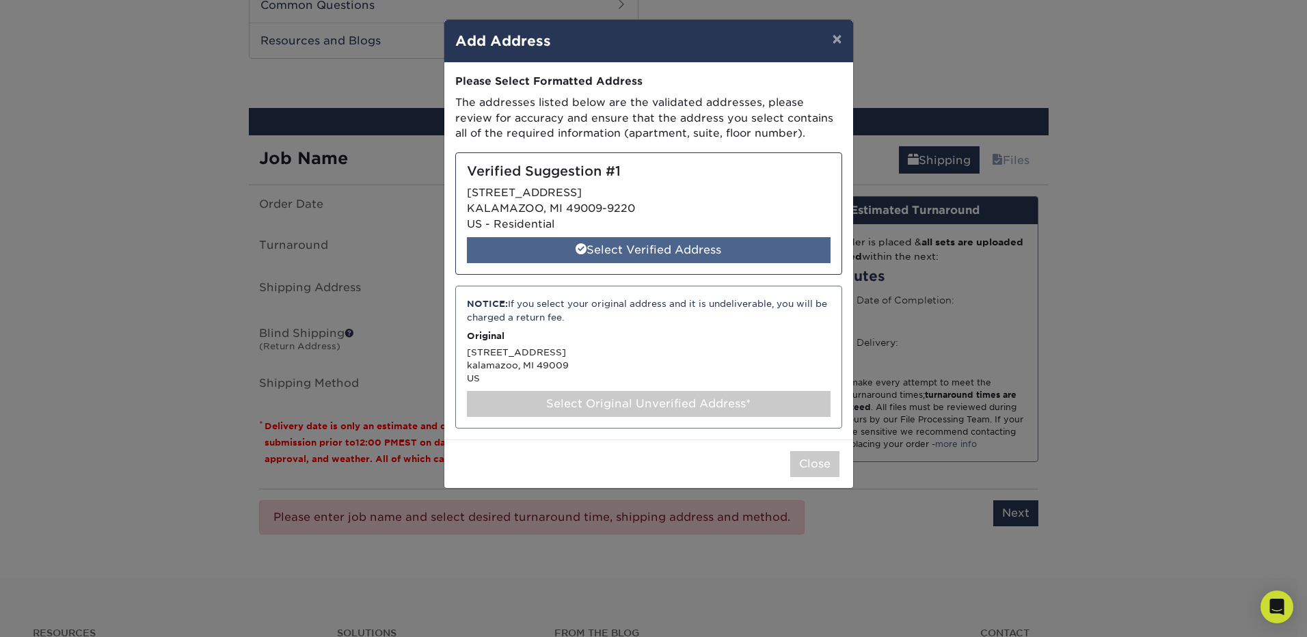
click at [659, 252] on div "Select Verified Address" at bounding box center [649, 250] width 364 height 26
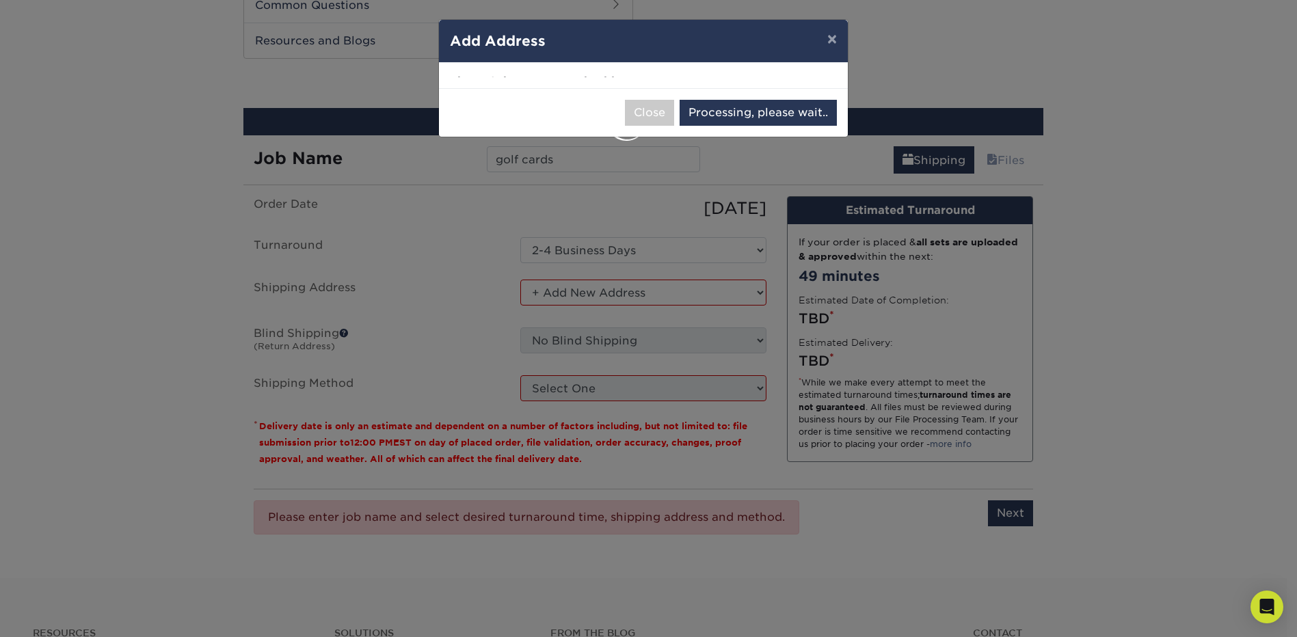
select select "285105"
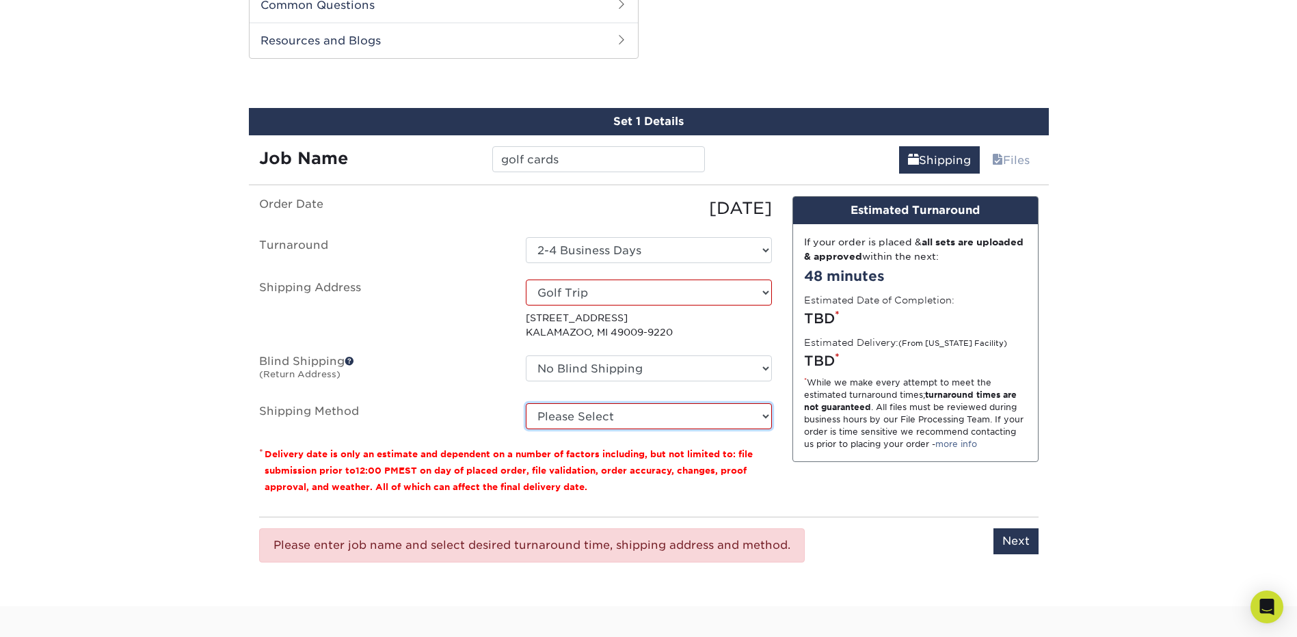
click at [757, 419] on select "Please Select Ground Shipping (+$23.28) 3 Day Shipping Service (+$30.15) 2 Day …" at bounding box center [649, 416] width 246 height 26
select select "03"
click at [526, 403] on select "Please Select Ground Shipping (+$23.28) 3 Day Shipping Service (+$30.15) 2 Day …" at bounding box center [649, 416] width 246 height 26
click at [1008, 539] on input "Next" at bounding box center [1015, 541] width 45 height 26
